Goal: Browse casually: Explore the website without a specific task or goal

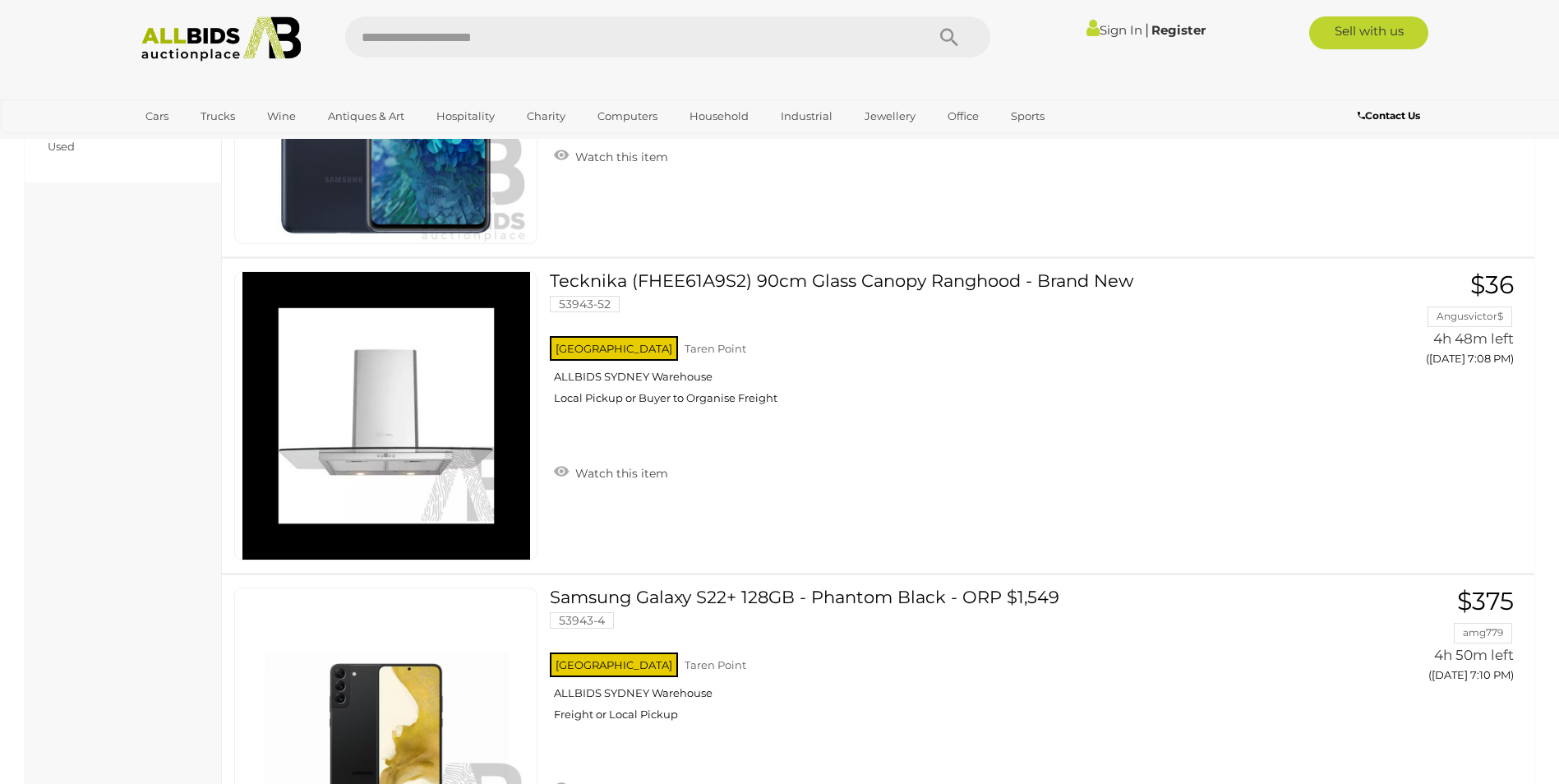
scroll to position [1232, 0]
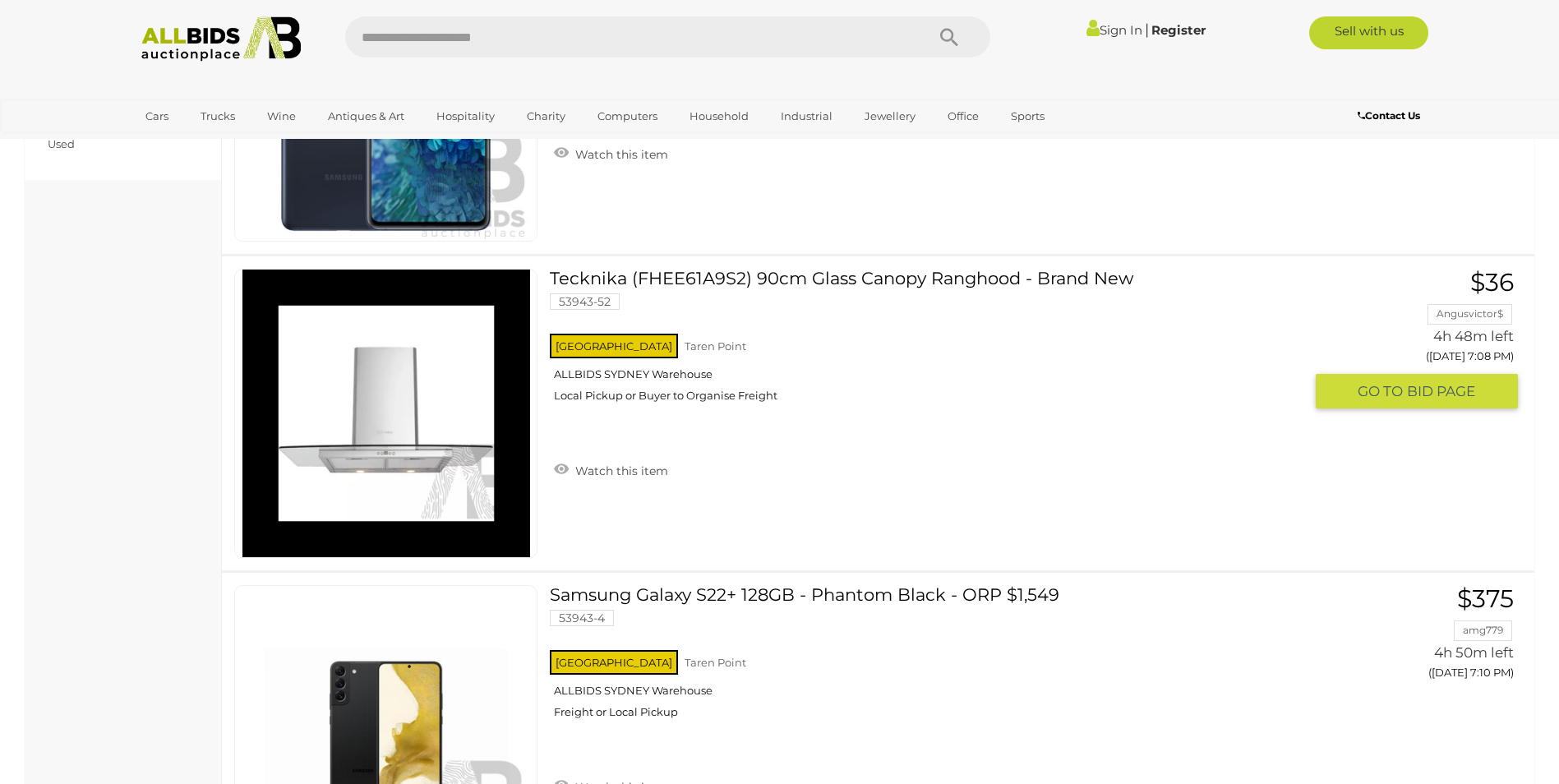
click at [864, 274] on link "Tecknika (FHEE61A9S2) 90cm Glass Canopy Ranghood - Brand New 53943-52 NSW Taren…" at bounding box center [933, 342] width 741 height 146
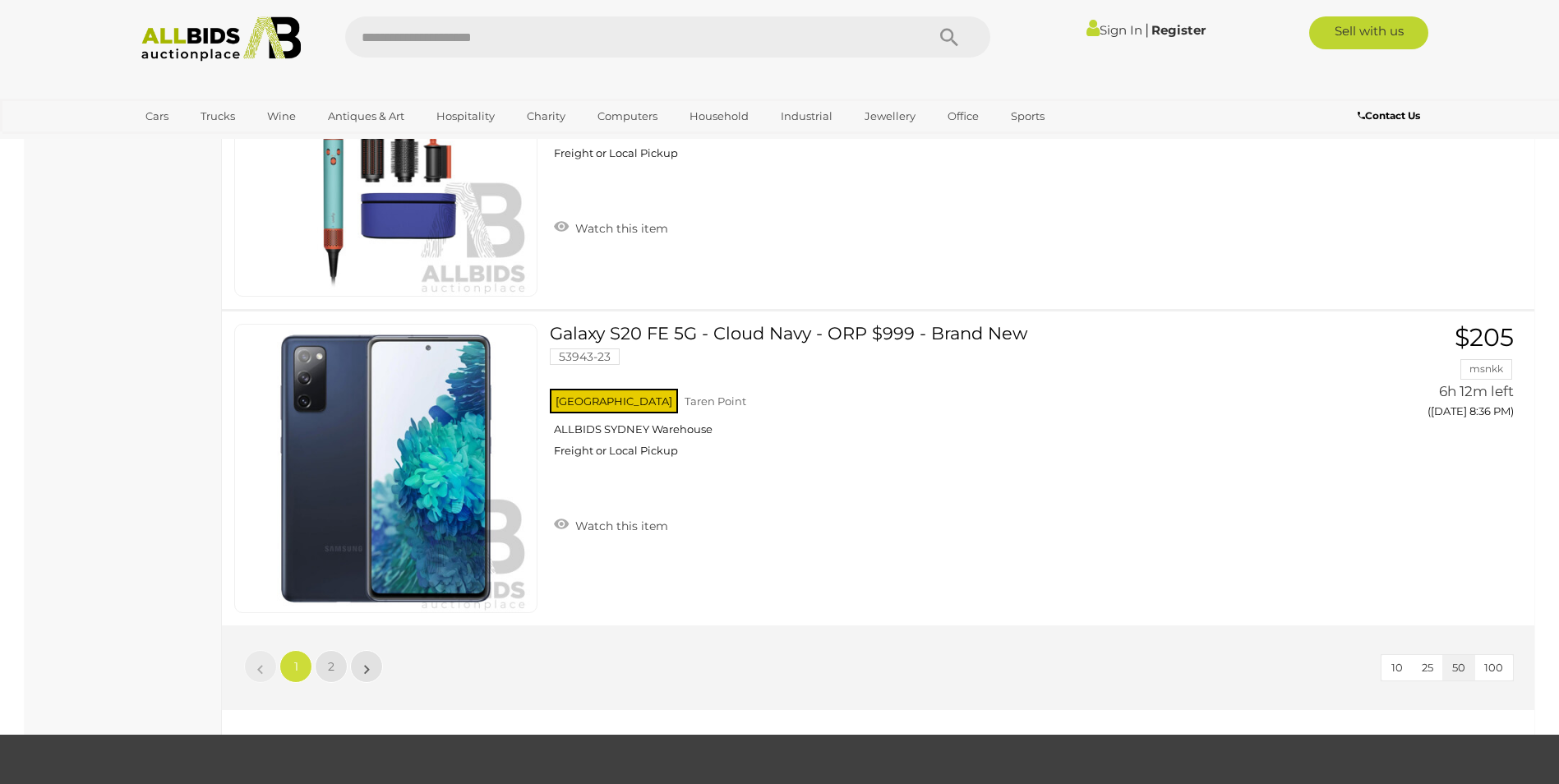
scroll to position [15451, 0]
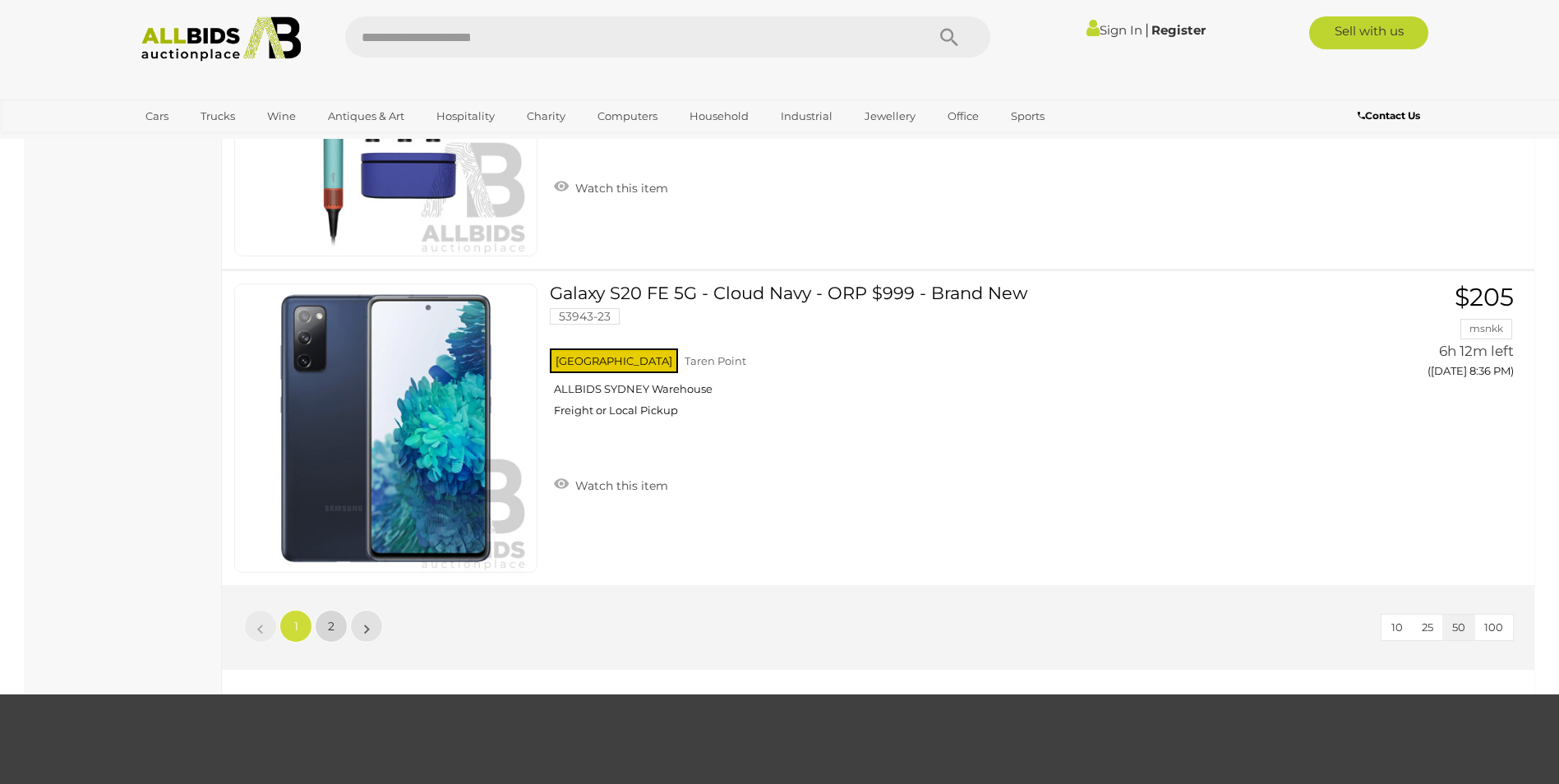
click at [331, 625] on span "2" at bounding box center [331, 625] width 7 height 15
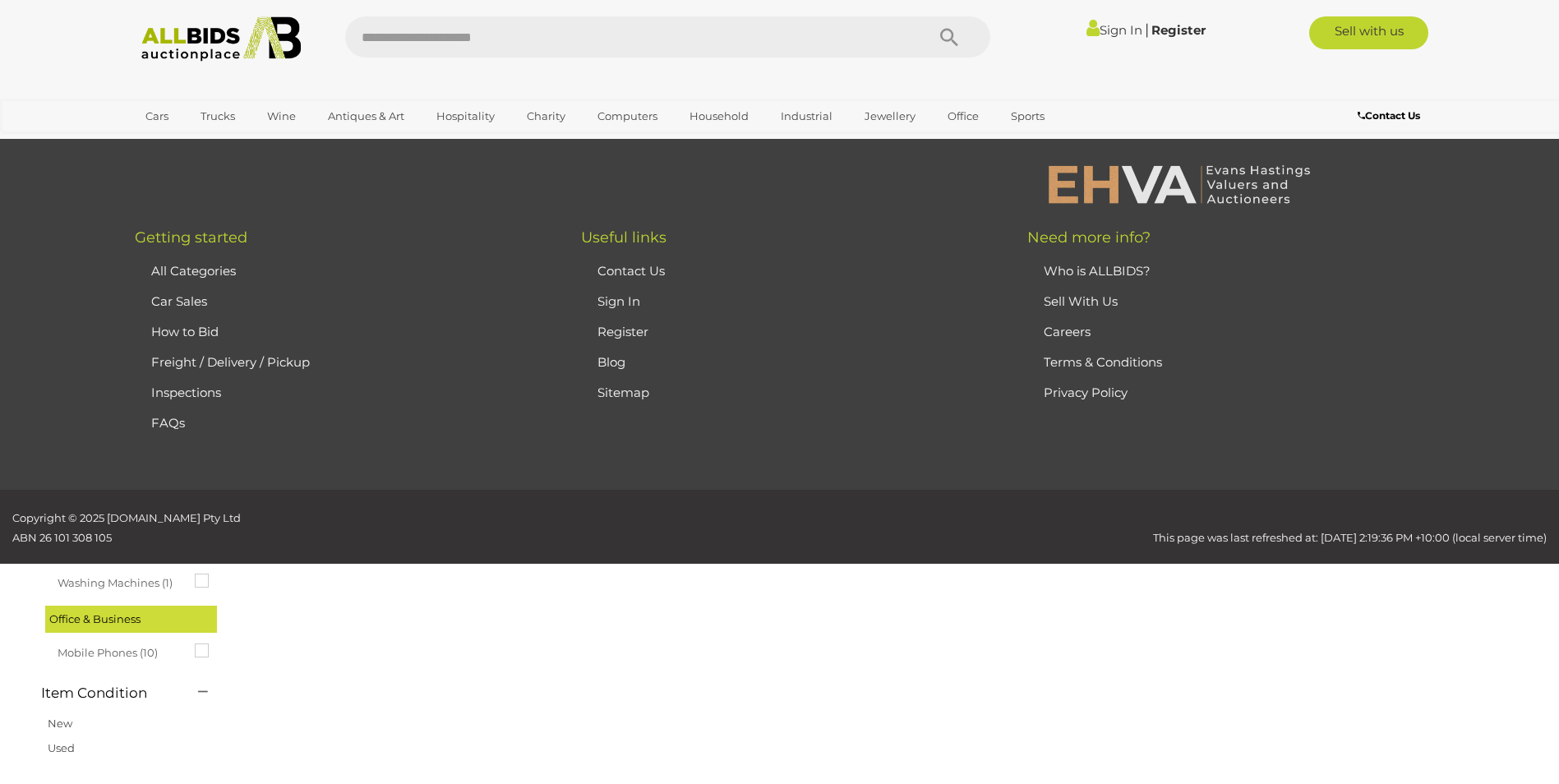
scroll to position [56, 0]
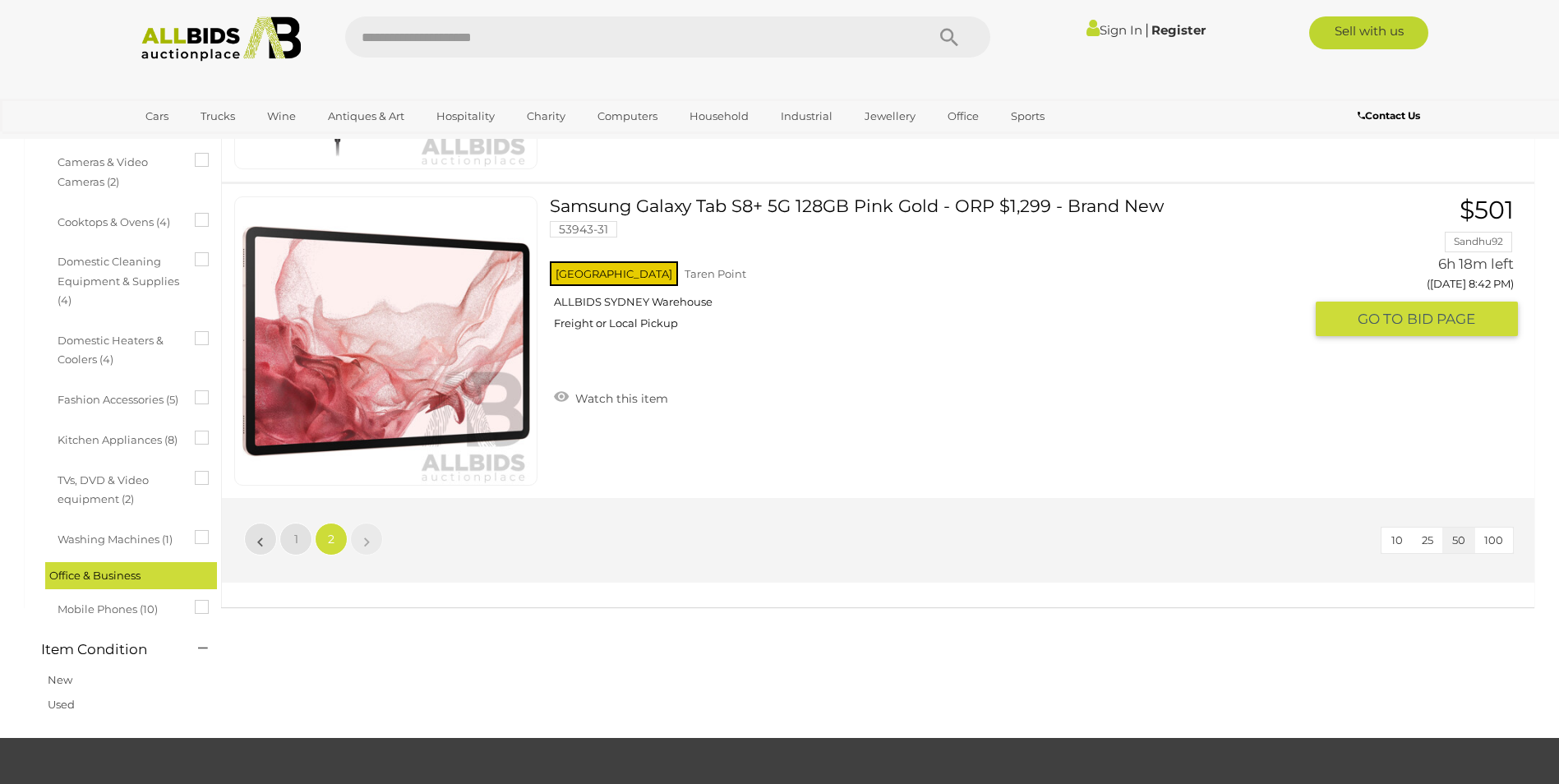
scroll to position [632, 0]
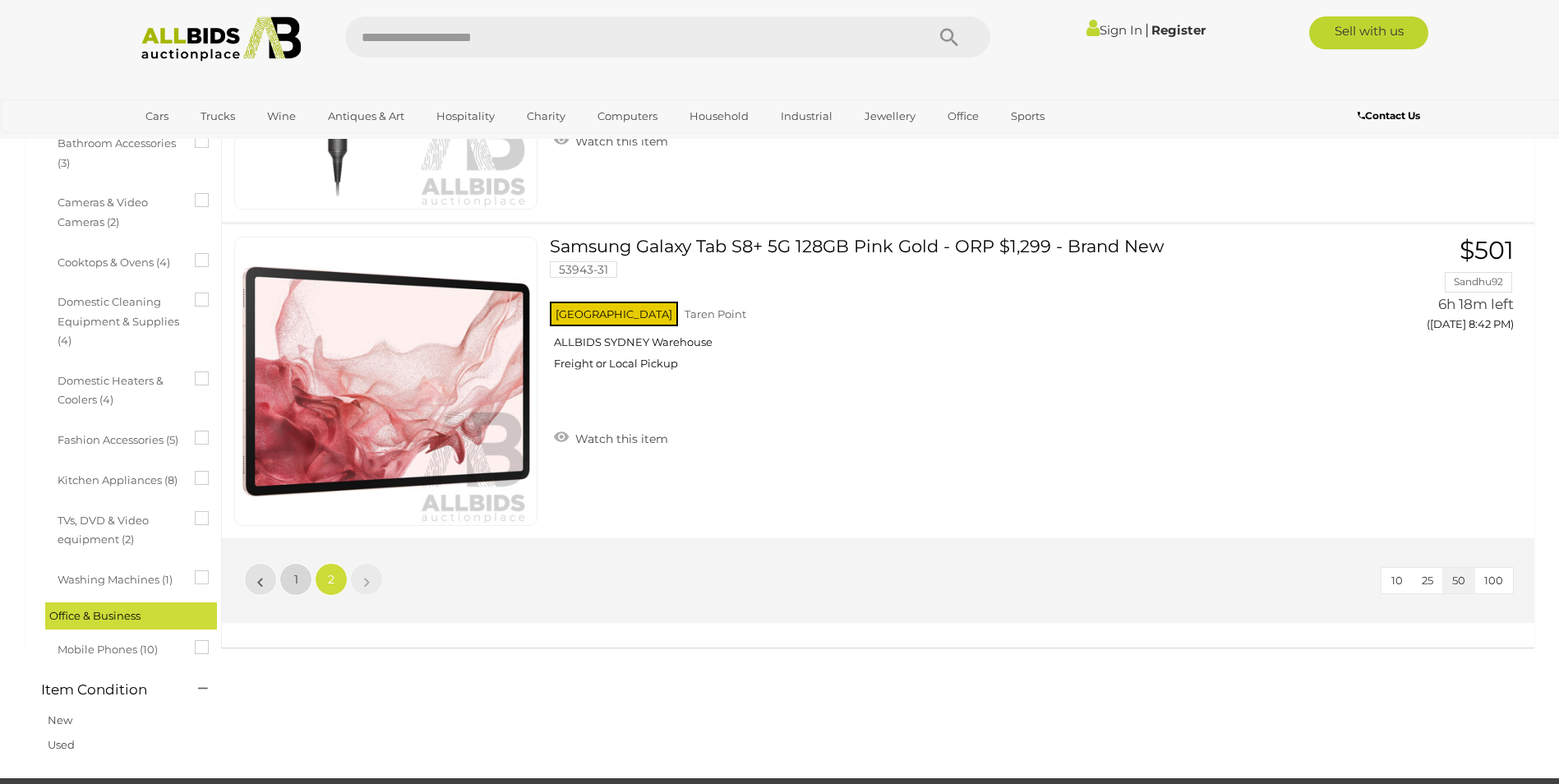
click at [300, 577] on link "1" at bounding box center [296, 579] width 32 height 32
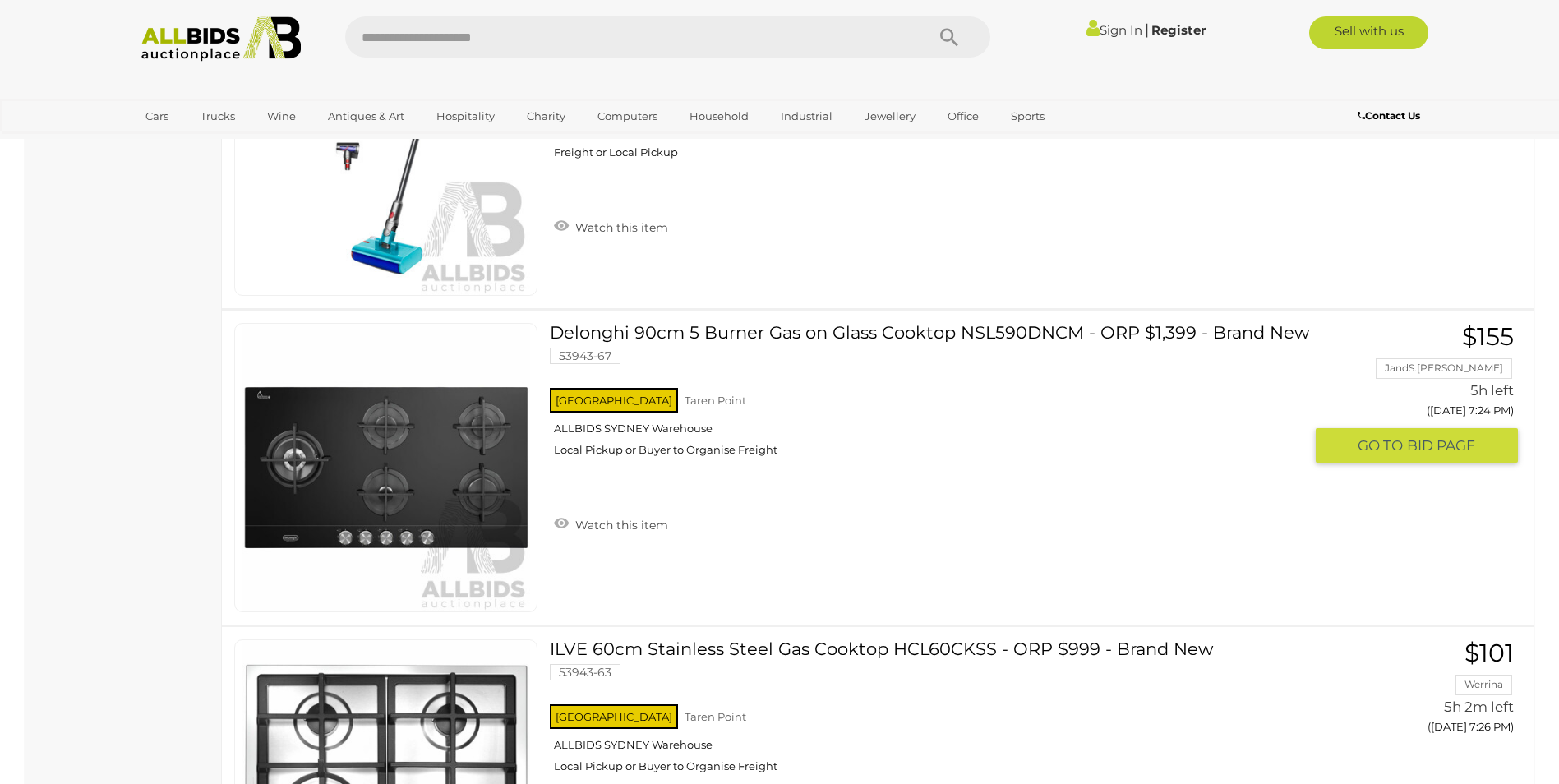
scroll to position [3949, 0]
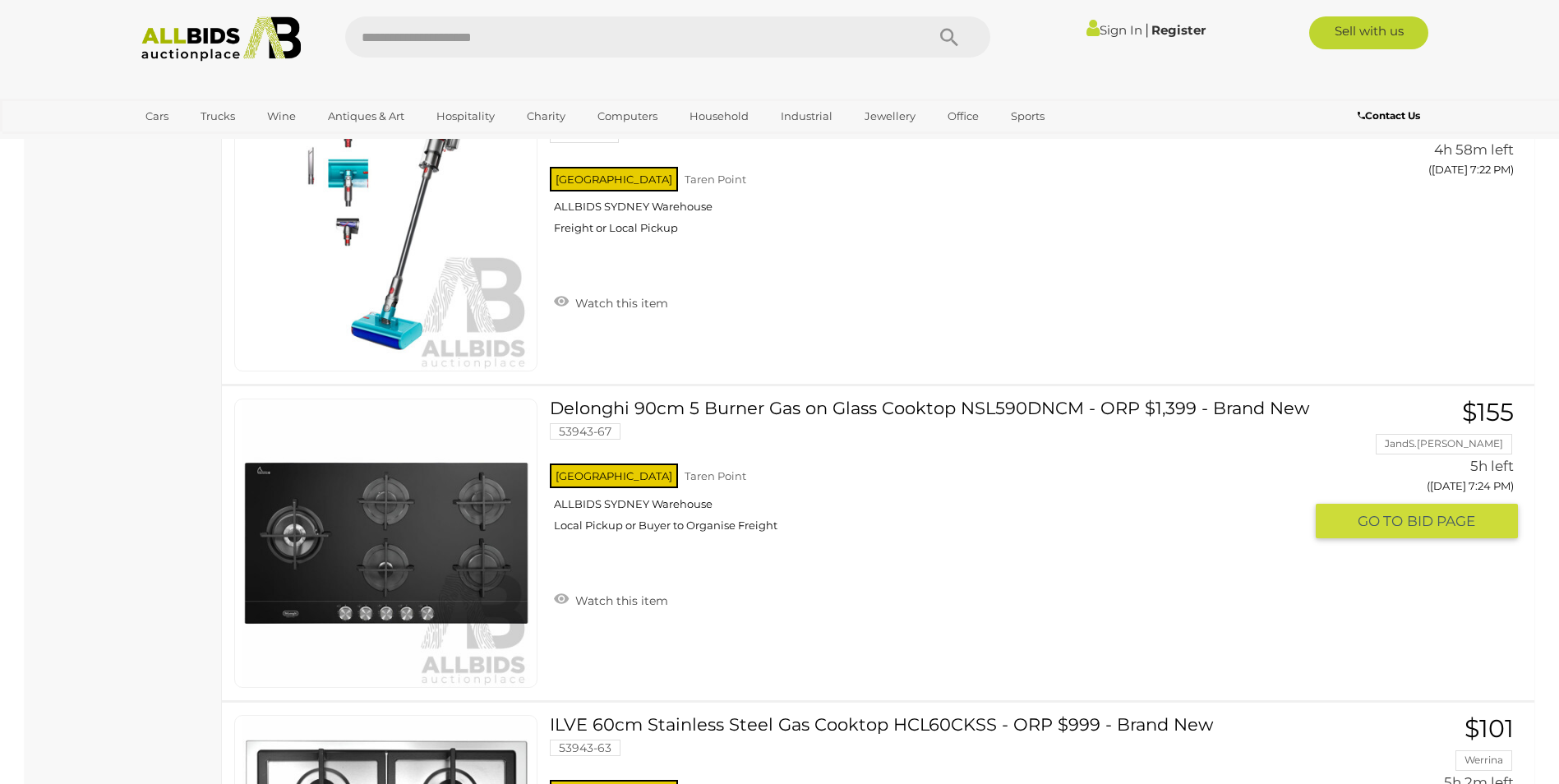
click at [868, 407] on link "Delonghi 90cm 5 Burner Gas on Glass Cooktop NSL590DNCM - ORP $1,399 - Brand New…" at bounding box center [933, 471] width 741 height 146
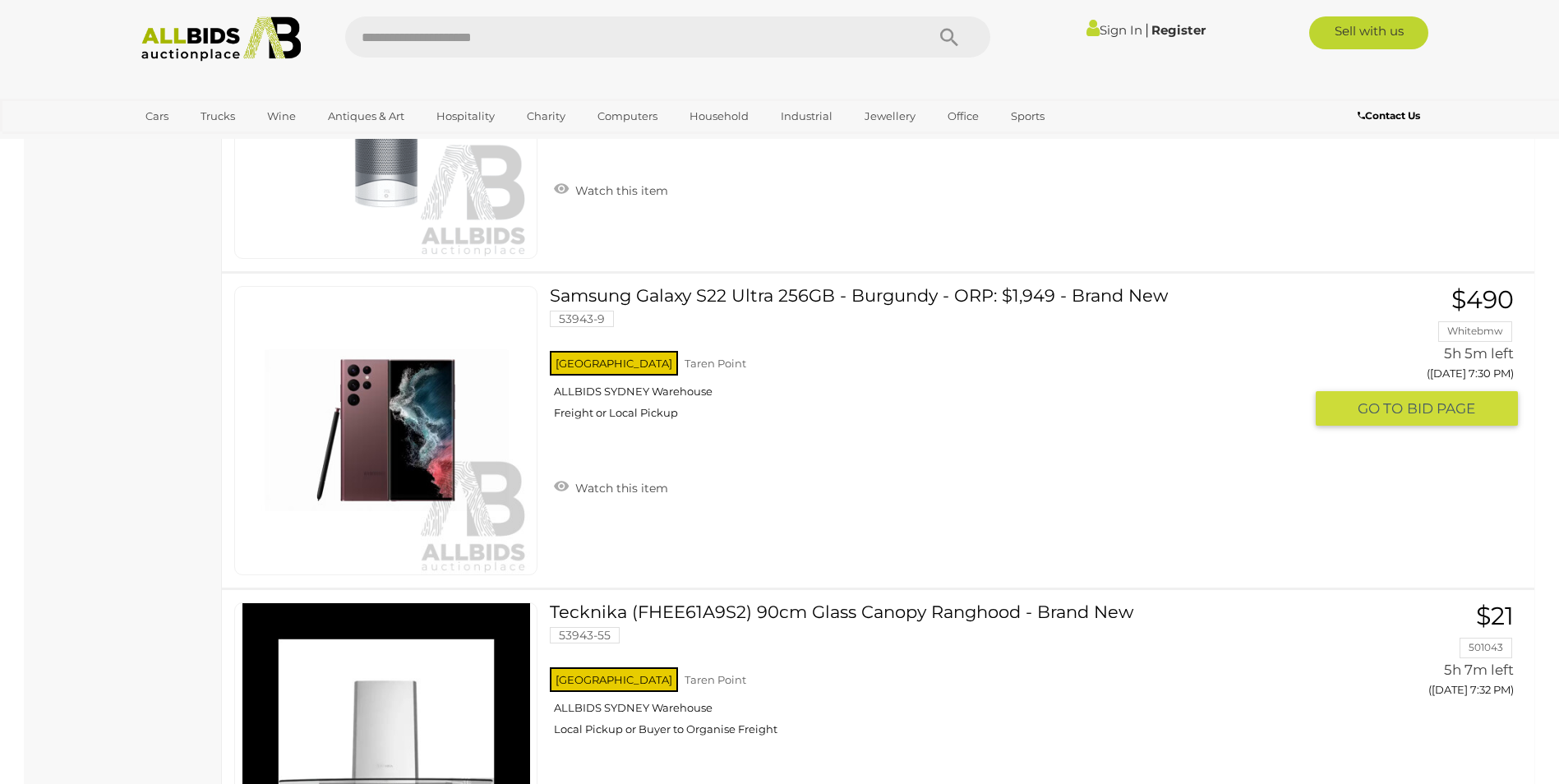
scroll to position [4988, 0]
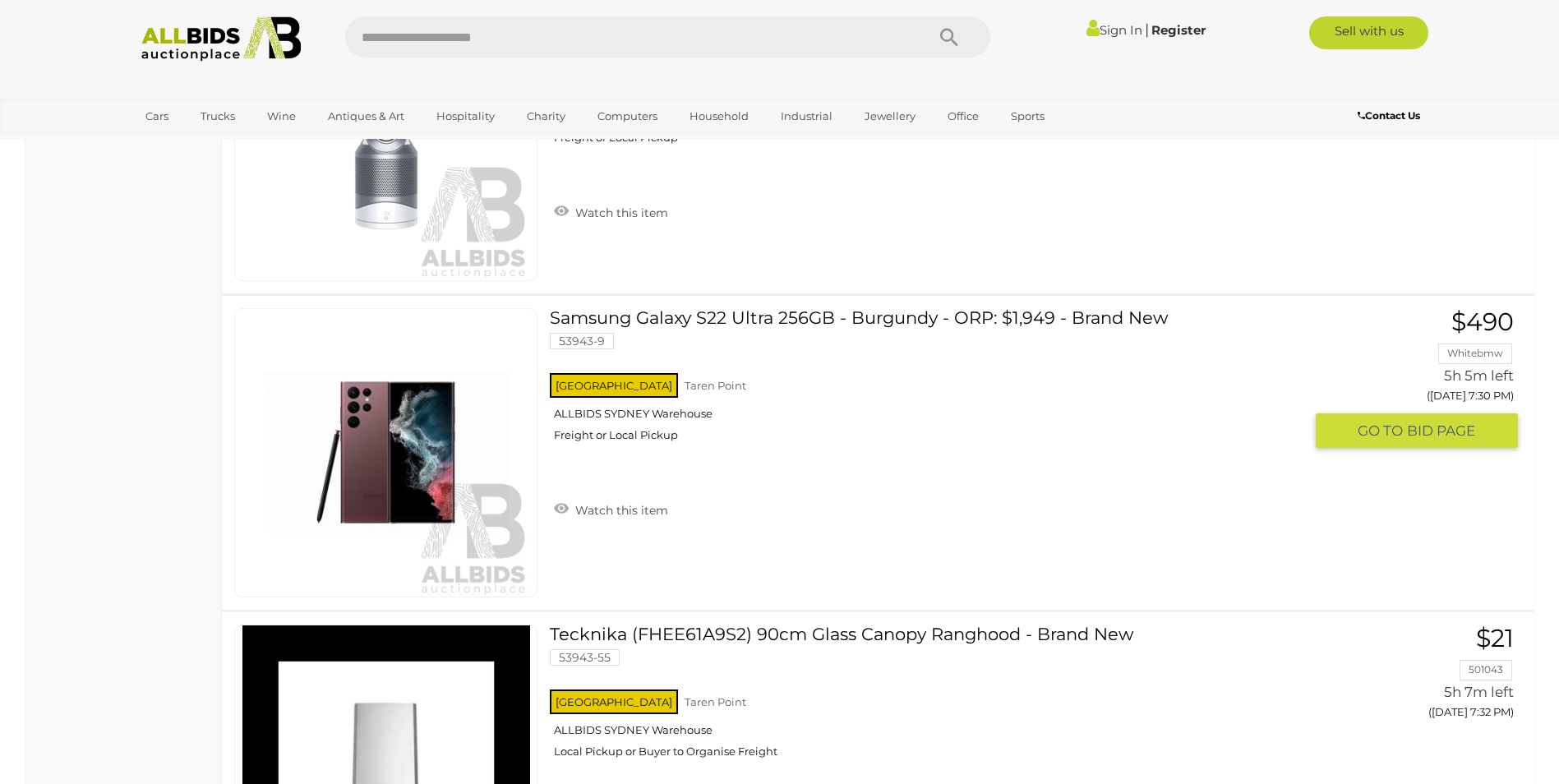
click at [870, 315] on link "Samsung Galaxy S22 Ultra 256GB - Burgundy - ORP: $1,949 - Brand New 53943-9 NSW…" at bounding box center [933, 381] width 741 height 146
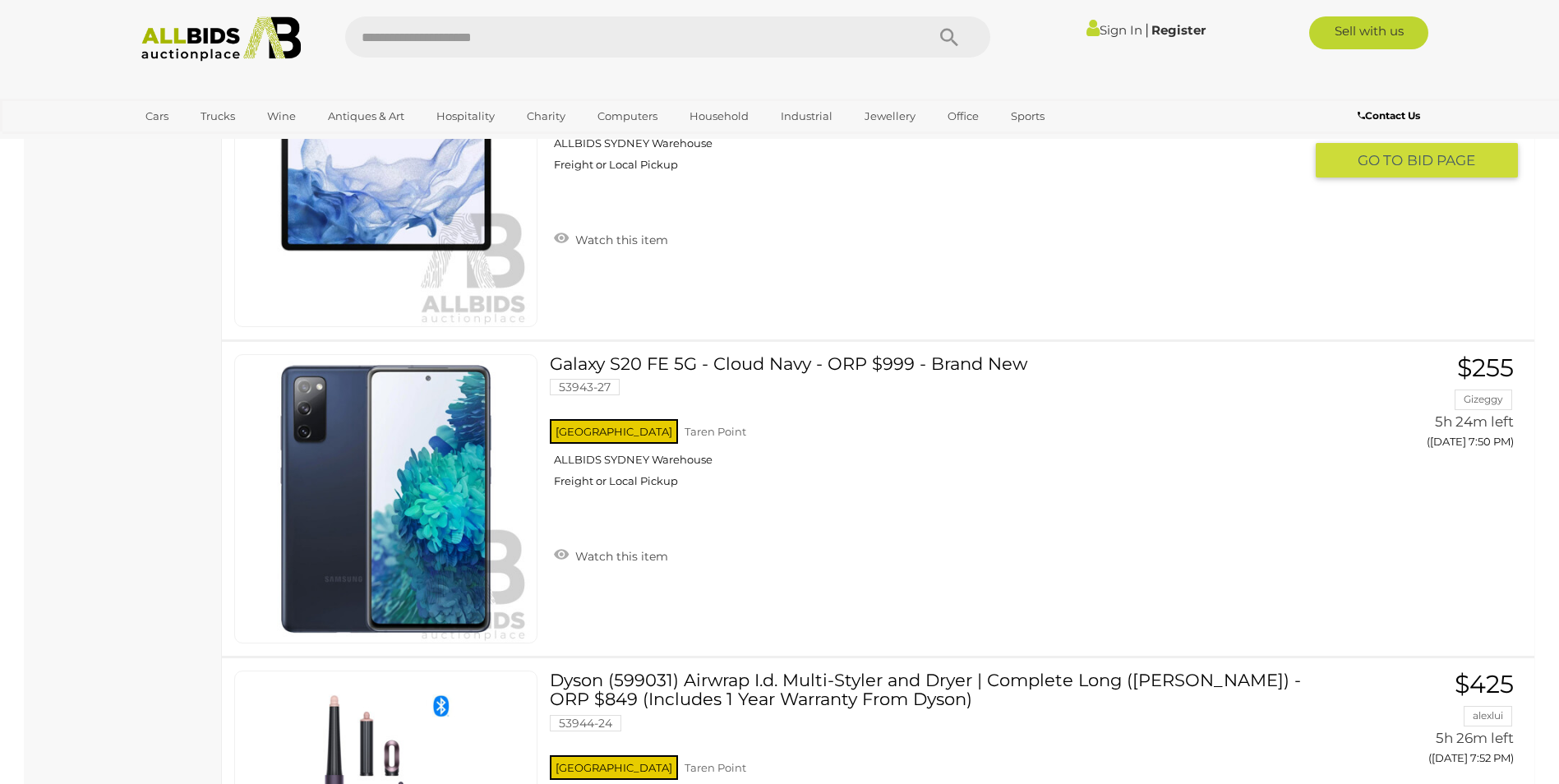
scroll to position [8156, 0]
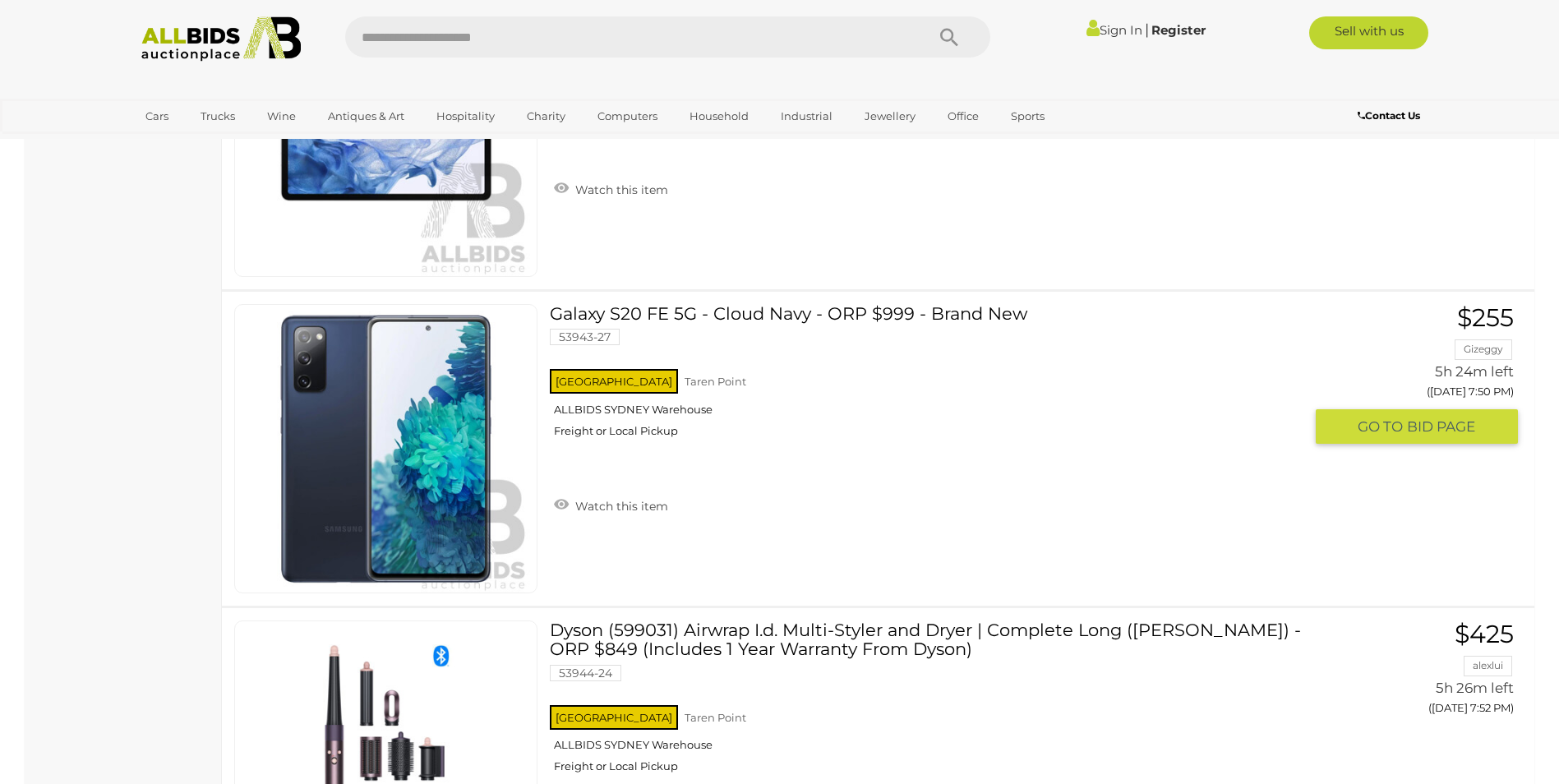
click at [763, 309] on link "Galaxy S20 FE 5G - Cloud Navy - ORP $999 - Brand New 53943-27 NSW Taren Point" at bounding box center [933, 377] width 741 height 146
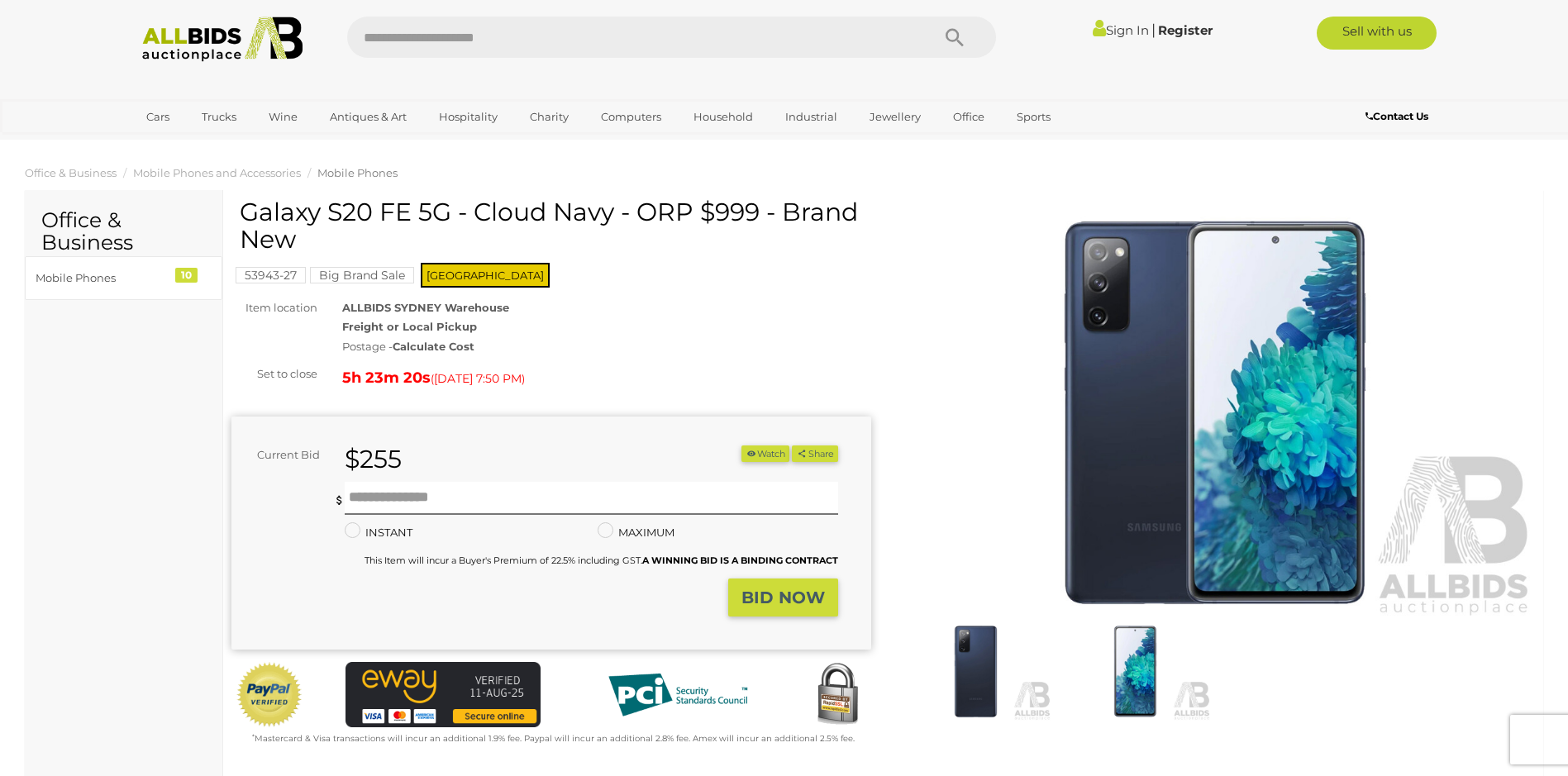
click at [441, 343] on strong "Calculate Cost" at bounding box center [433, 345] width 82 height 13
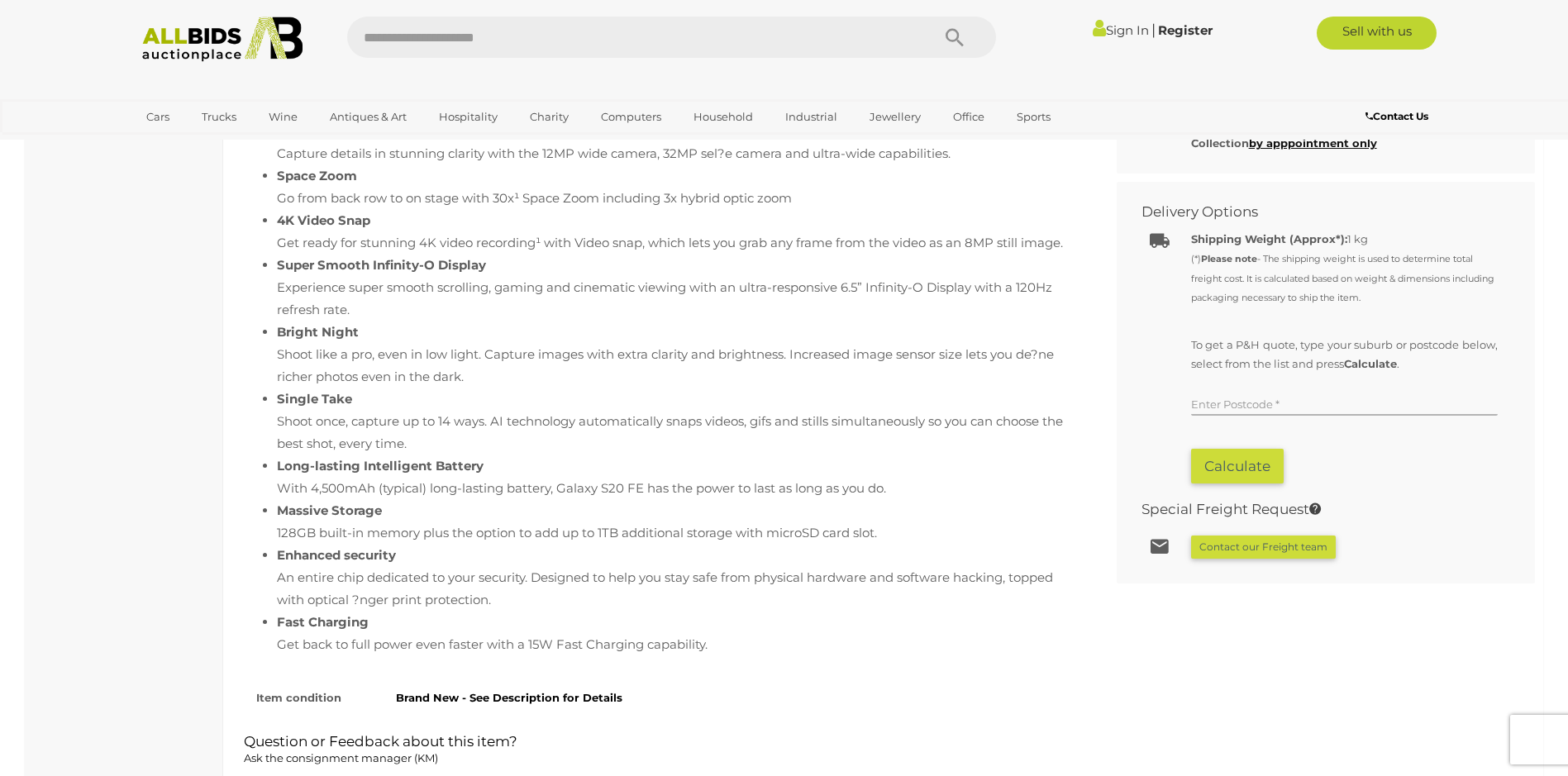
click at [1244, 394] on input "text" at bounding box center [1344, 403] width 307 height 25
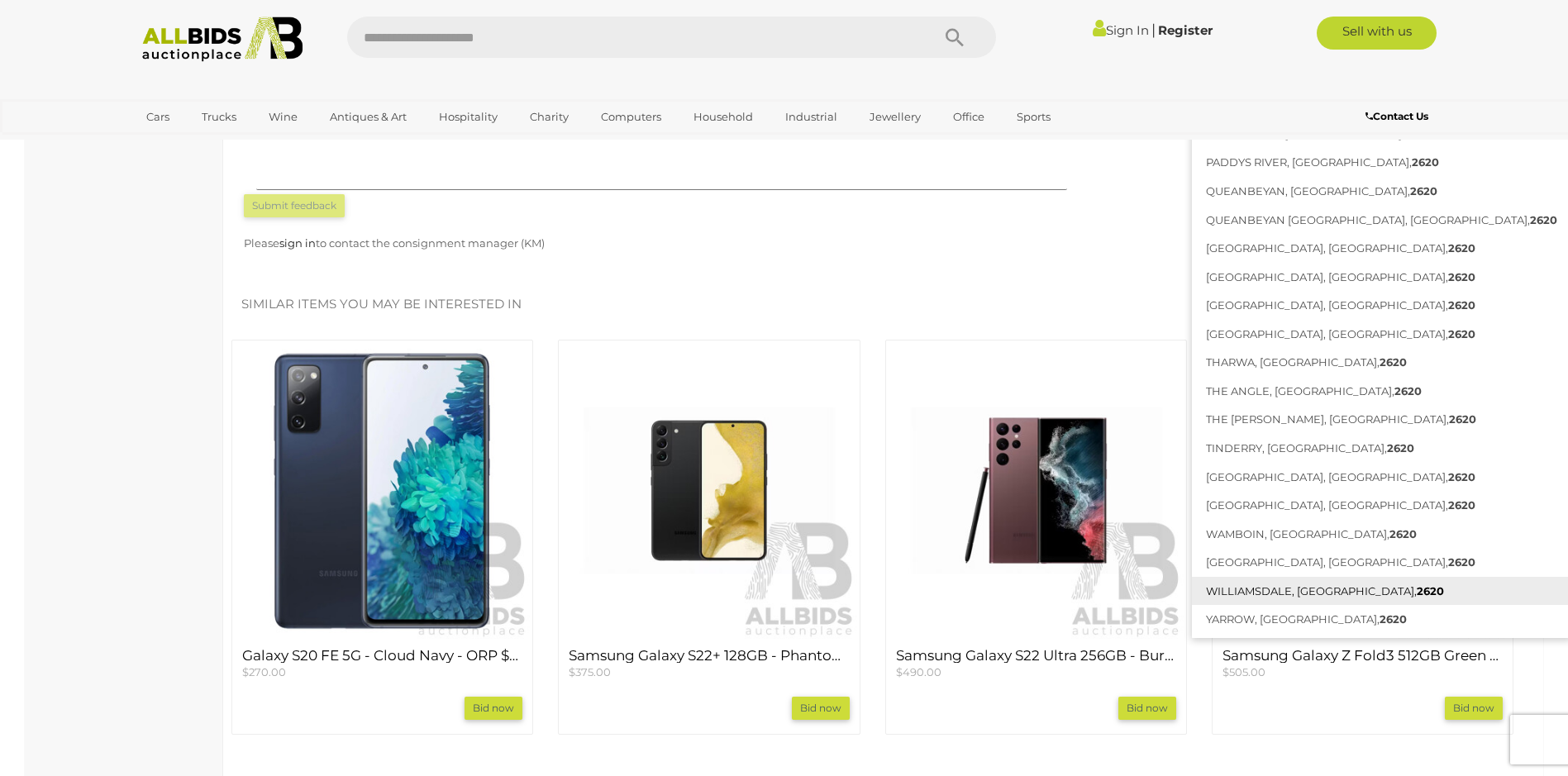
scroll to position [1607, 0]
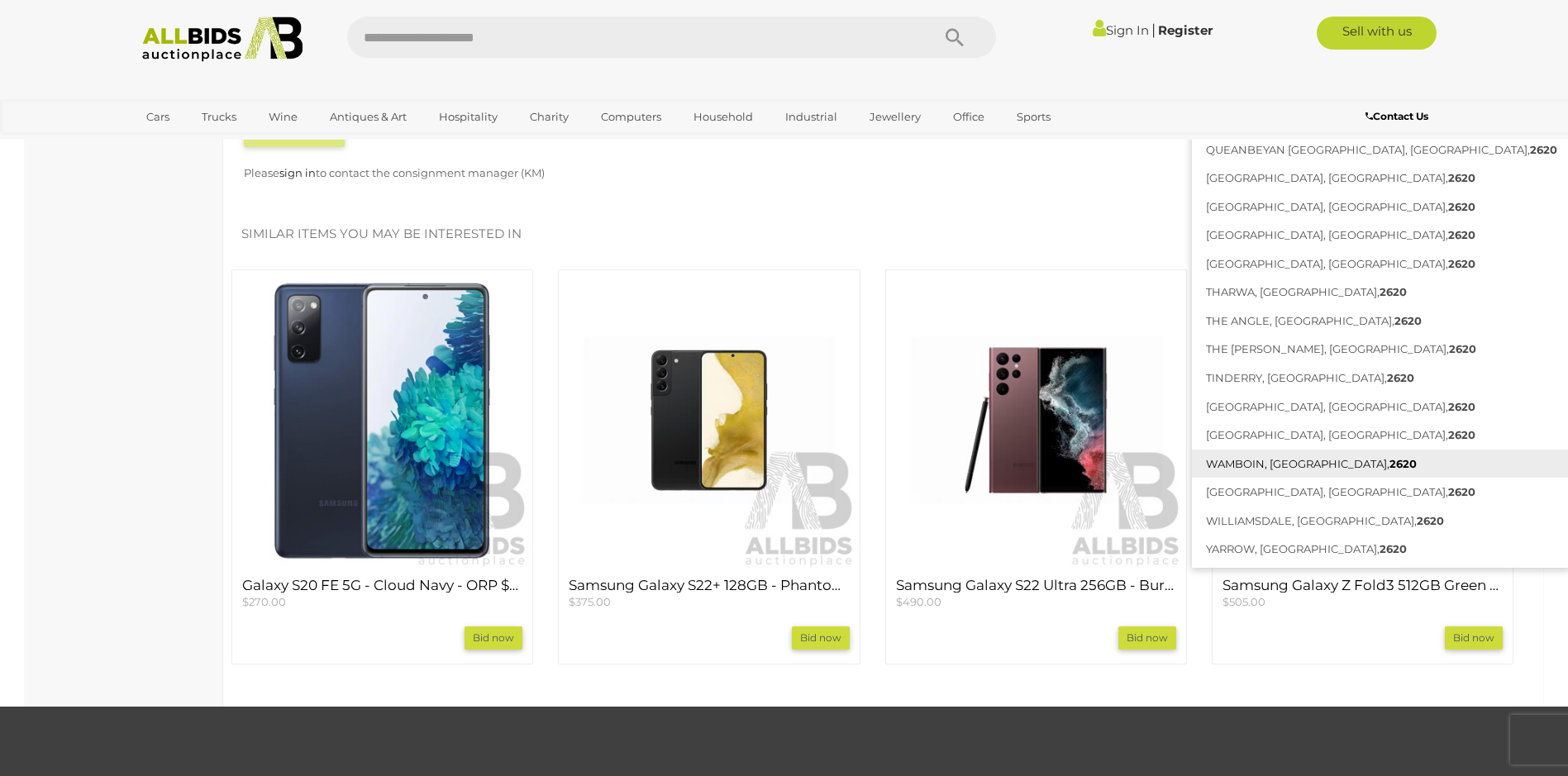
click at [1235, 458] on link "WAMBOIN, NSW, 2620" at bounding box center [1382, 464] width 380 height 29
type input "**********"
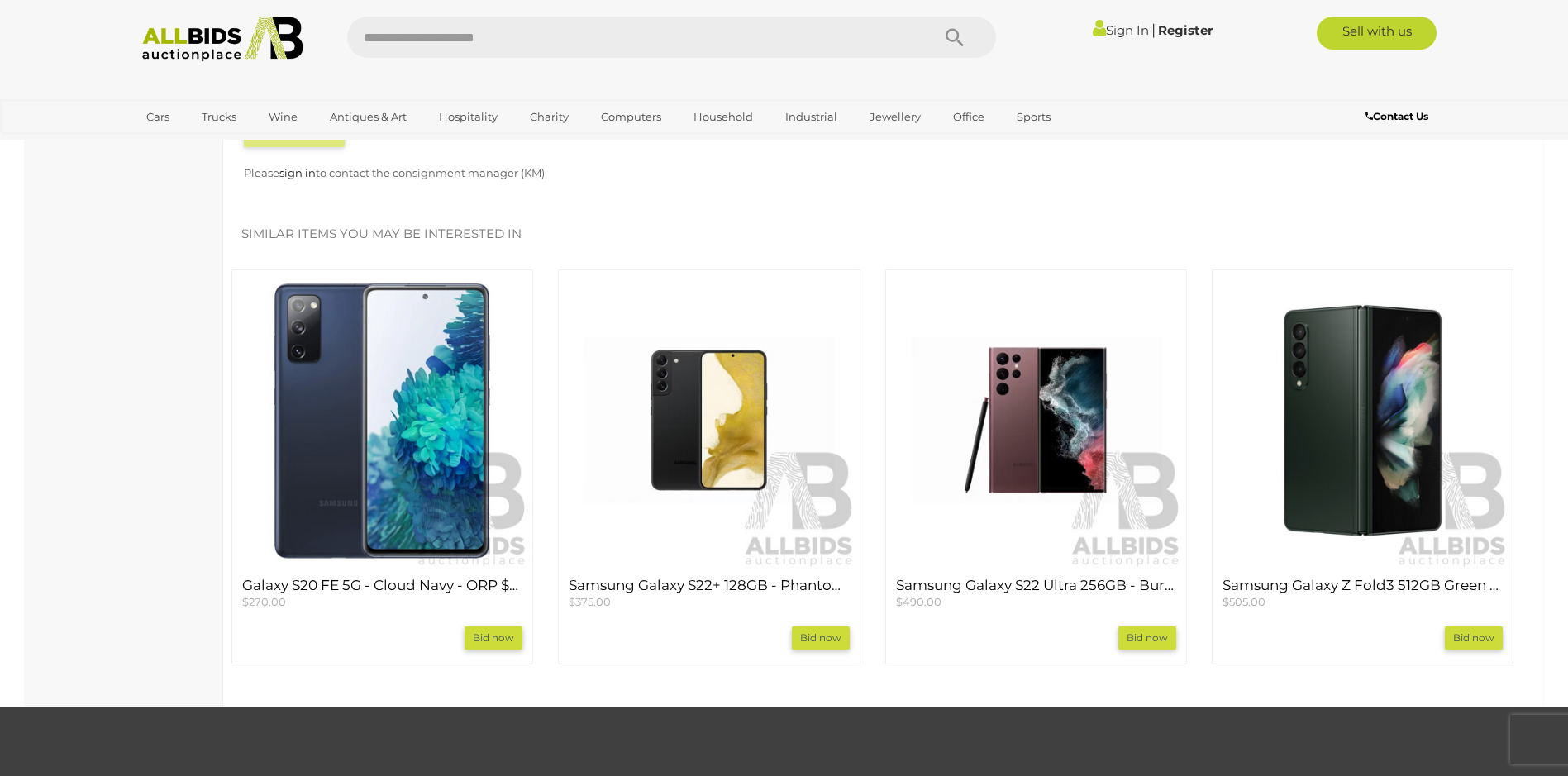
scroll to position [878, 0]
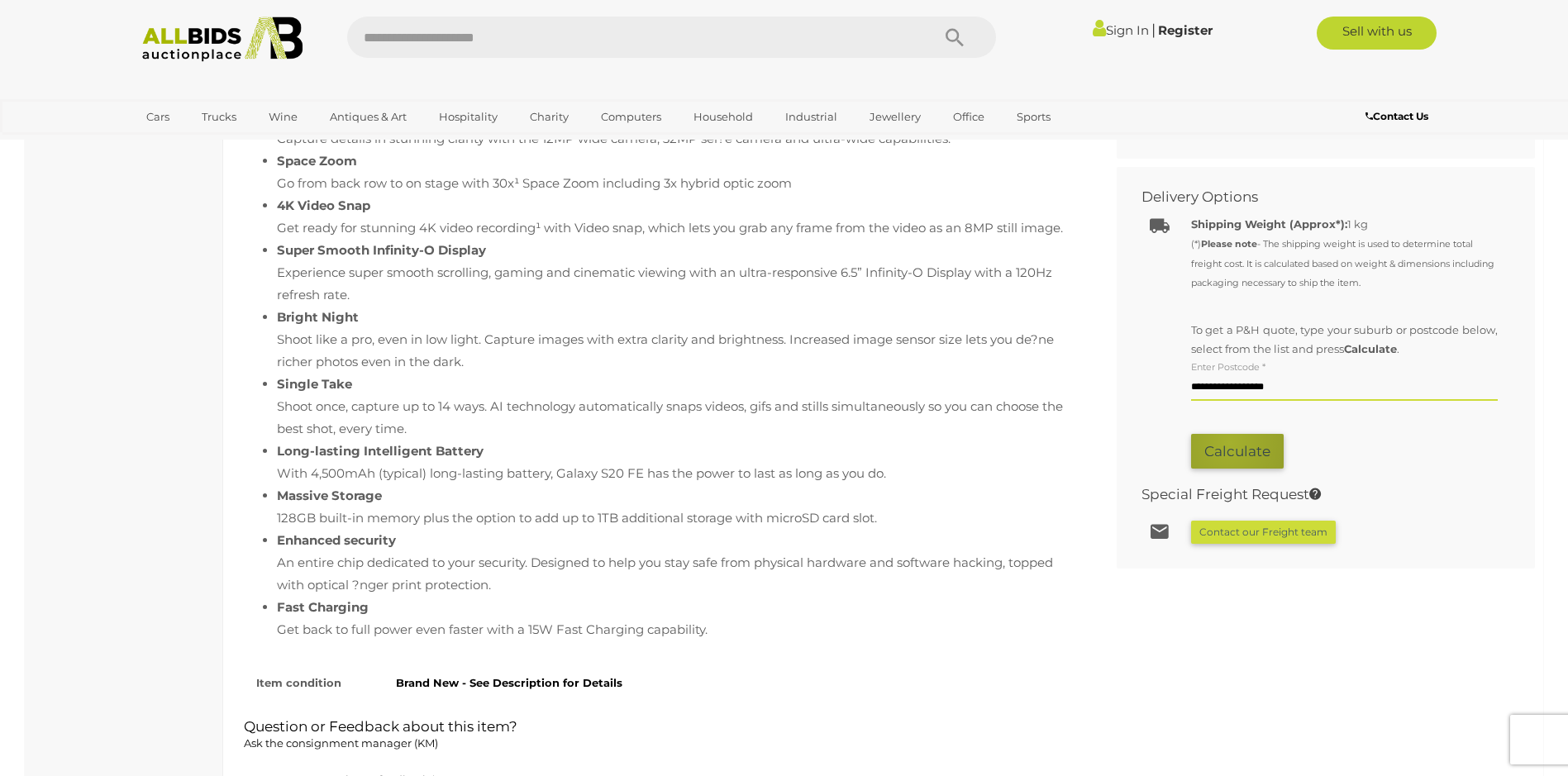
click at [1229, 443] on button "Calculate" at bounding box center [1237, 451] width 93 height 35
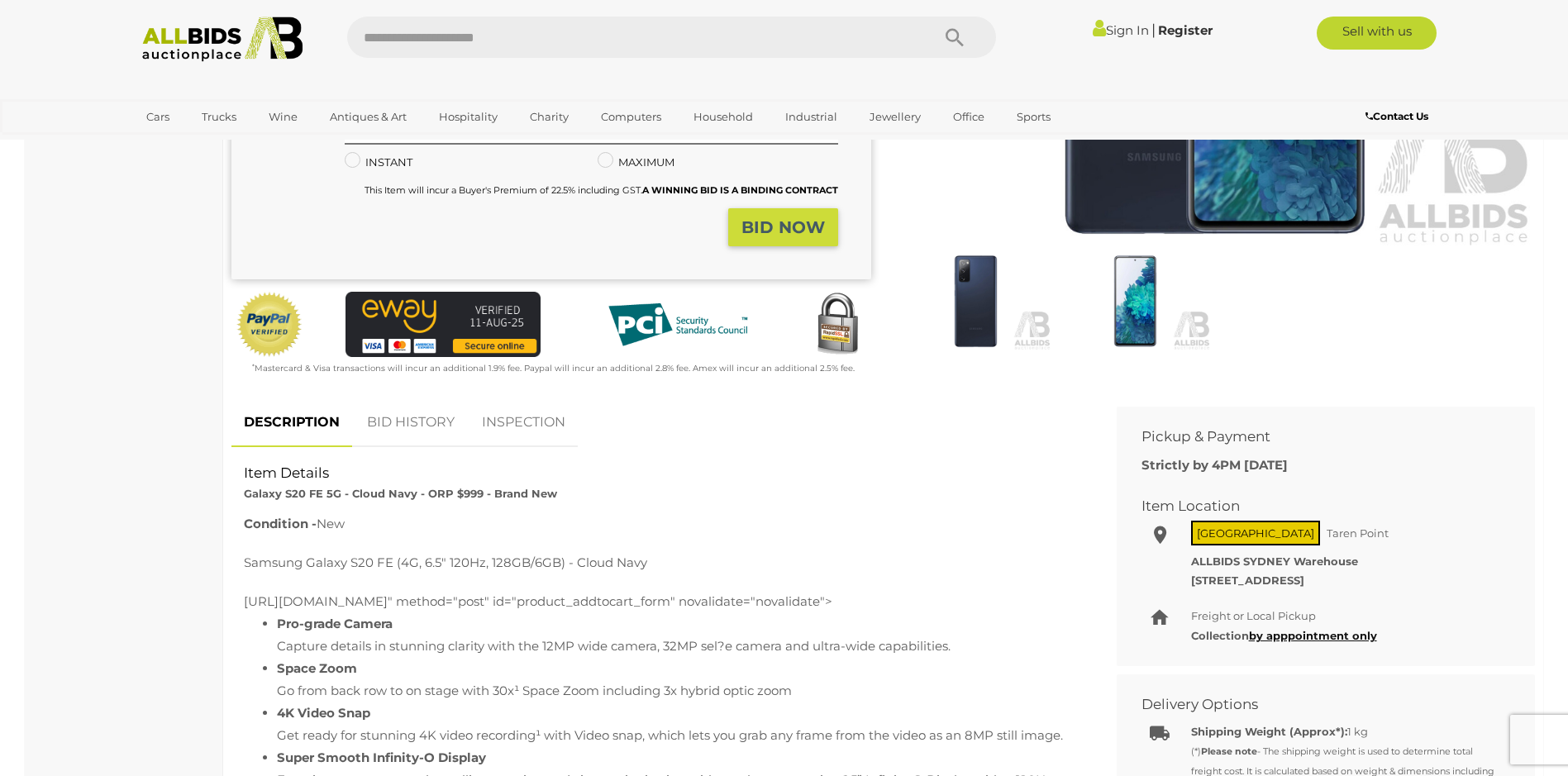
scroll to position [0, 0]
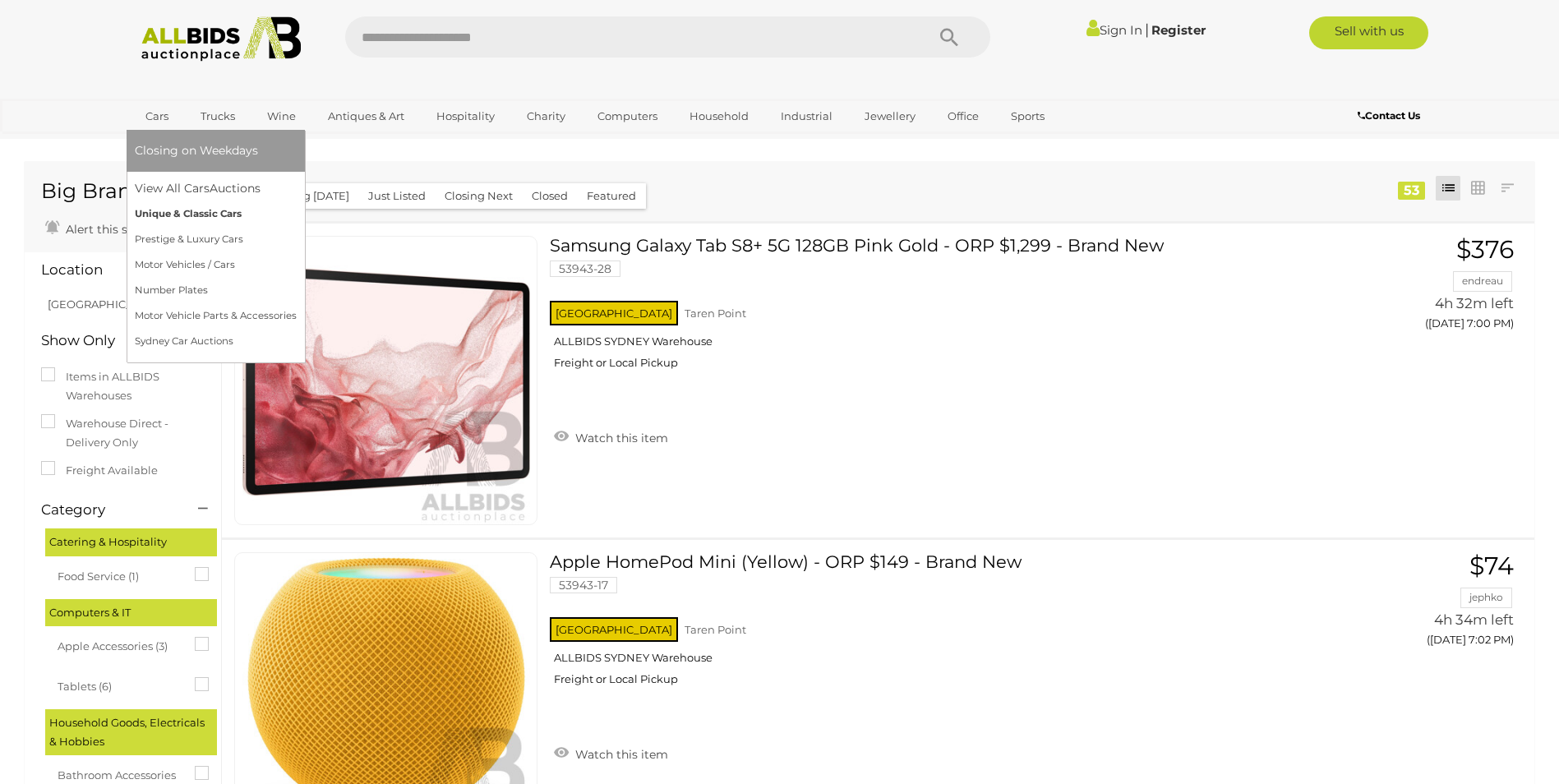
click at [186, 209] on link "Unique & Classic Cars" at bounding box center [216, 214] width 162 height 26
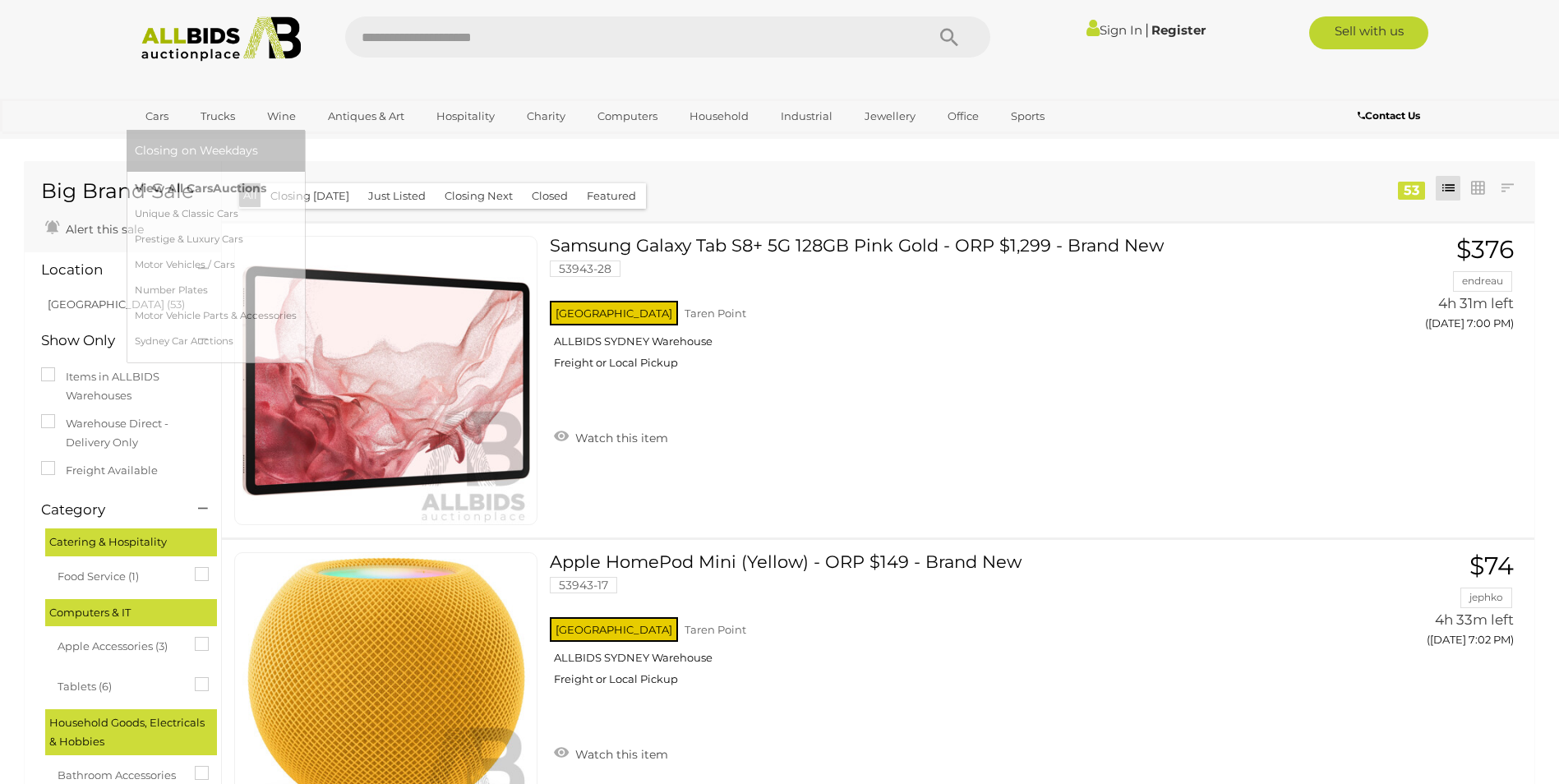
click at [197, 181] on link "View All Cars Auctions" at bounding box center [216, 189] width 162 height 26
